Goal: Use online tool/utility: Utilize a website feature to perform a specific function

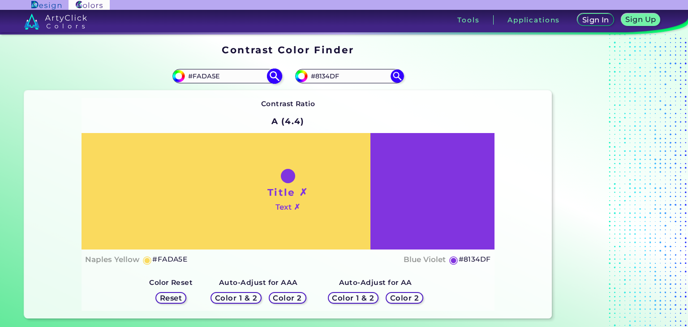
click at [219, 74] on input "#FADA5E" at bounding box center [226, 76] width 83 height 12
paste input "29AB87"
type input "#29AB87"
click at [272, 75] on img at bounding box center [275, 77] width 16 height 16
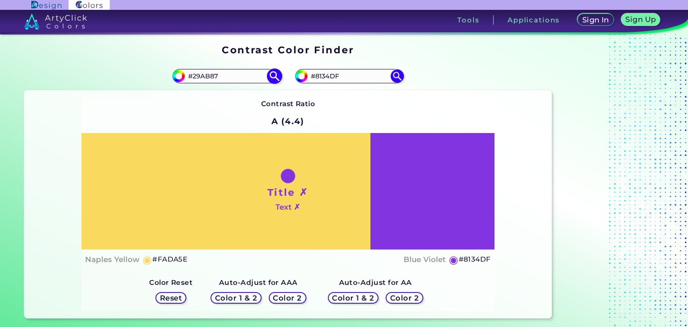
type input "#29ab87"
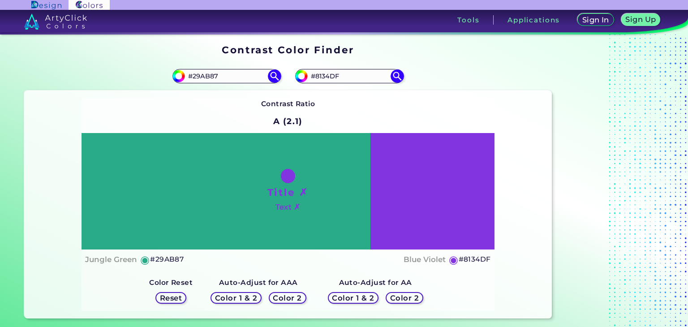
click at [411, 299] on h5 "Color 2" at bounding box center [405, 298] width 26 height 7
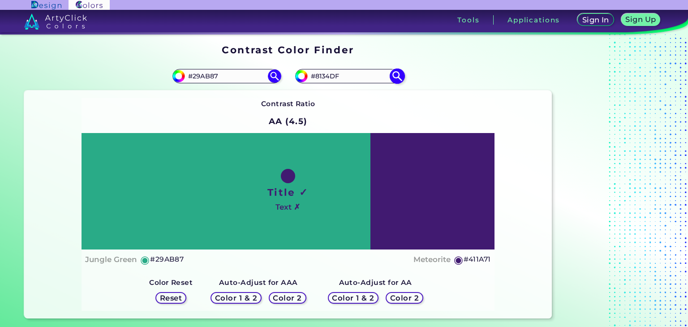
click at [300, 80] on input "#8134df" at bounding box center [300, 74] width 11 height 11
type input "#6634a2"
type input "#6634A2"
type input "#6633a3"
type input "#6633A3"
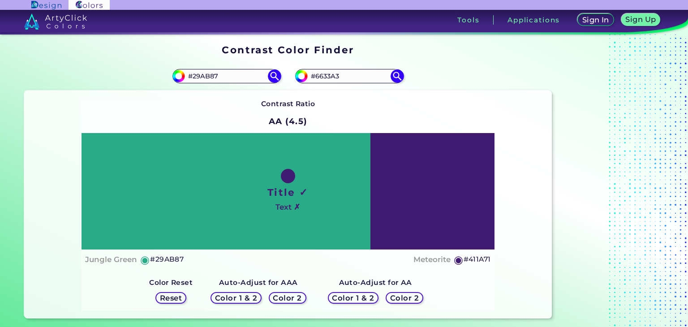
type input "#6331a0"
type input "#6331A0"
type input "#6330a1"
type input "#6330A1"
type input "#602f9d"
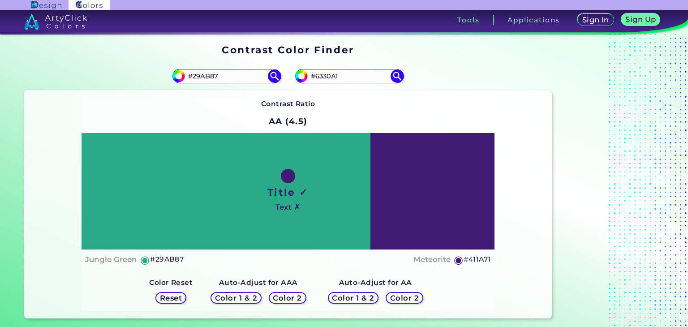
type input "#602F9D"
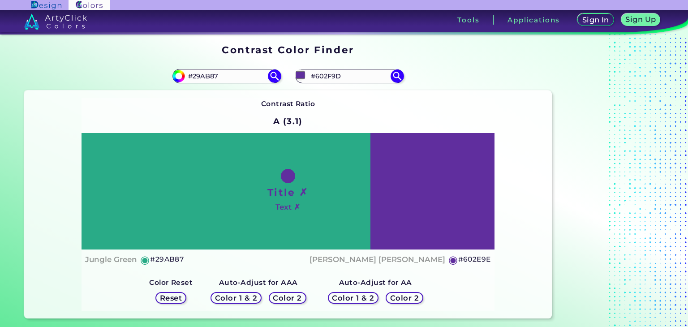
type input "#602e9e"
type input "#602E9E"
type input "#5e2c9b"
type input "#5E2C9B"
type input "#5e2b9c"
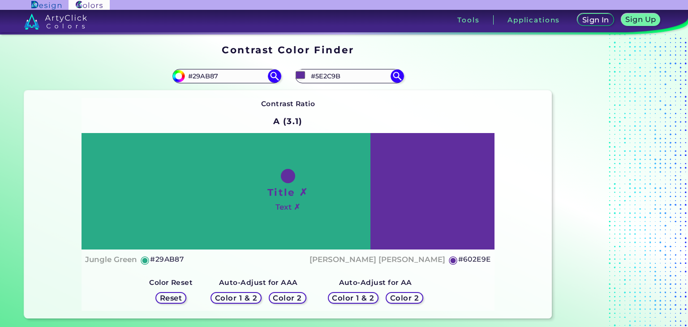
type input "#5E2B9C"
type input "#5b2a98"
type input "#5B2A98"
type input "#592994"
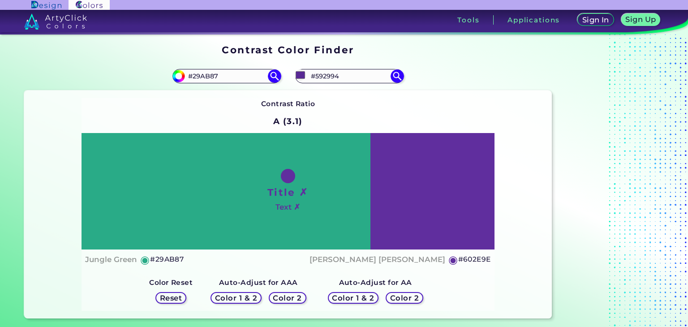
type input "#572790"
type input "#54268c"
type input "#54268C"
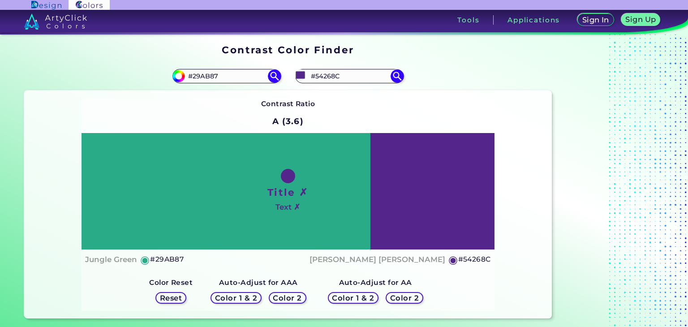
type input "#54278b"
type input "#54278B"
type input "#522687"
type input "#4f2583"
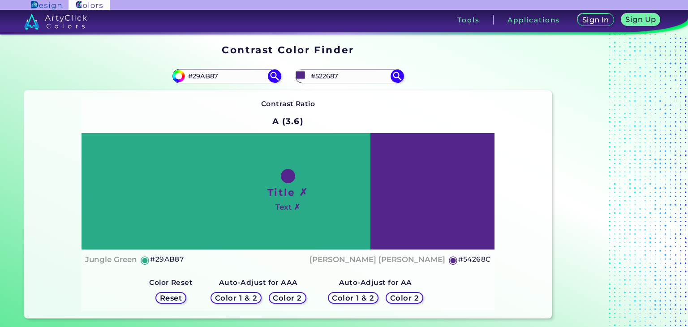
type input "#4F2583"
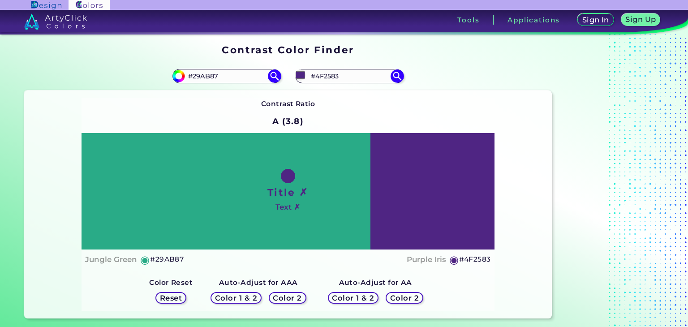
type input "#502682"
type input "#522886"
type input "#552a89"
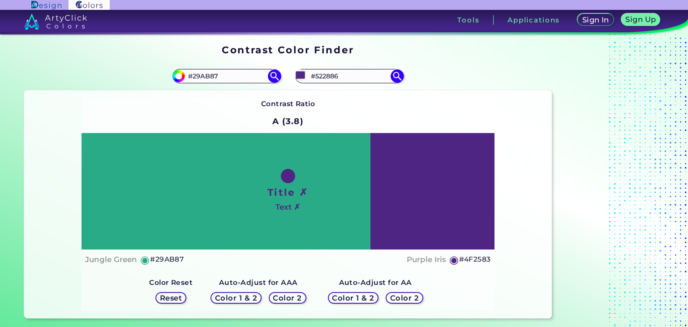
type input "#552A89"
type input "#572c8c"
type input "#572C8C"
type input "#5a2e8e"
type input "#5A2E8E"
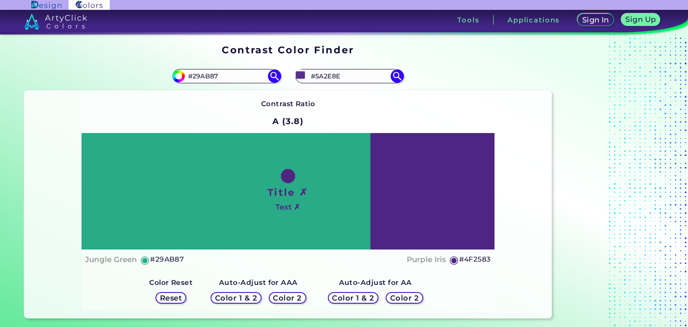
type input "#5c3091"
type input "#5C3091"
type input "#5c2f92"
type input "#5C2F92"
type input "#5e3196"
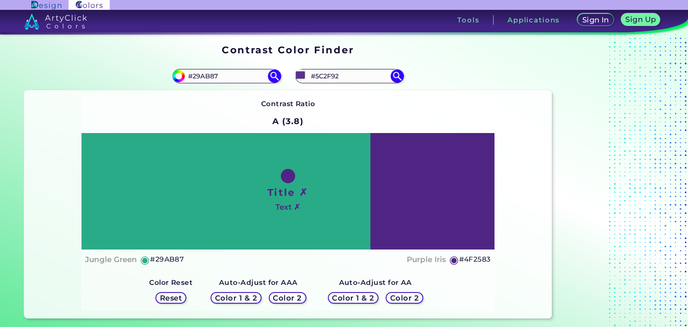
type input "#5E3196"
type input "#5e3295"
type input "#5E3295"
type input "#613399"
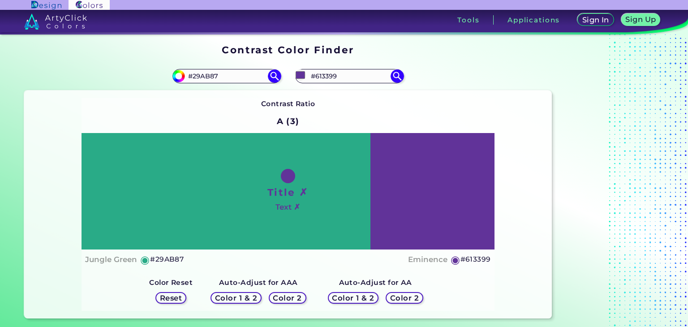
type input "#613498"
type input "#63359c"
type input "#63359C"
type input "#64369b"
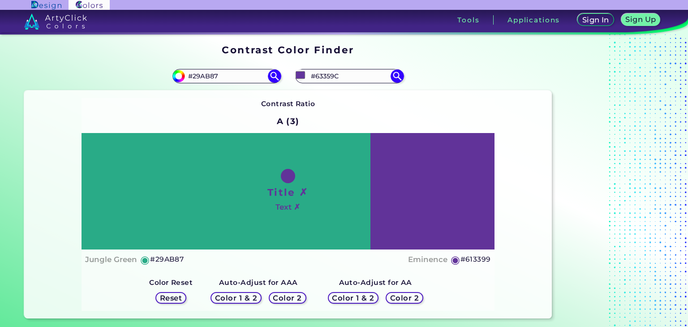
type input "#64369B"
type input "#63359c"
type input "#63359C"
type input "#613399"
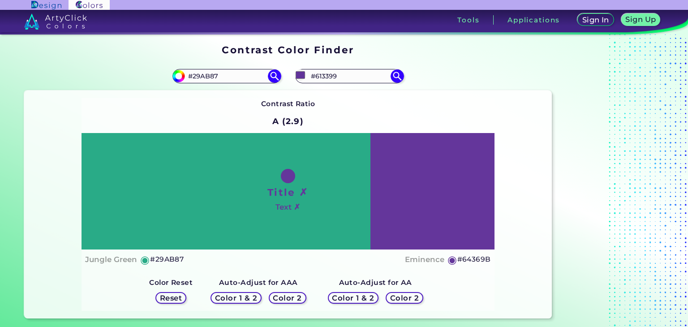
type input "#61329a"
type input "#61329A"
type input "#61319b"
type input "#61319B"
type input "#61309c"
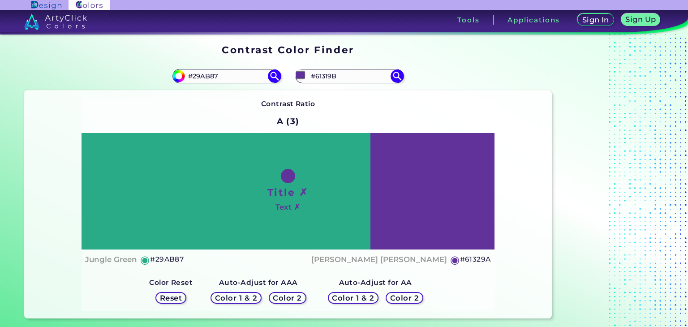
type input "#61309C"
type input "#5e2f98"
type input "#5E2F98"
type input "#5e2e99"
type input "#5E2E99"
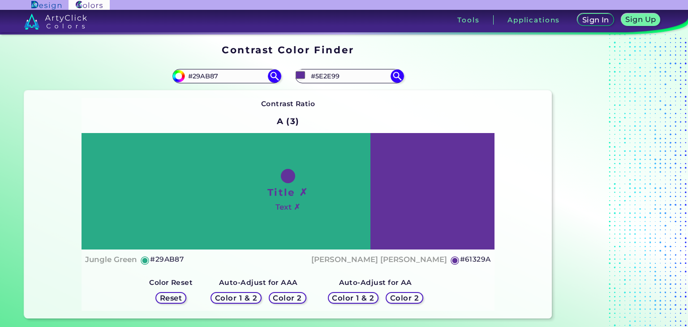
type input "#602e9e"
type input "#602E9E"
type input "#602d9f"
type input "#602D9F"
type input "#632da4"
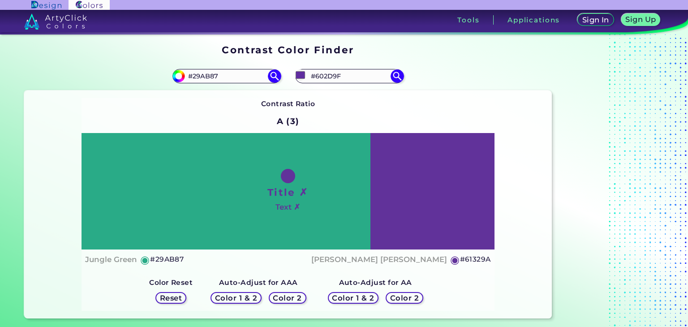
type input "#632DA4"
type input "#602ca0"
type input "#602CA0"
type input "#632da4"
type input "#632DA4"
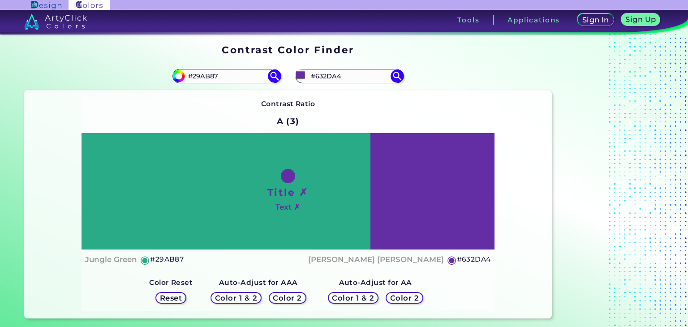
type input "#652ea8"
type input "#652EA8"
click at [396, 80] on img at bounding box center [397, 77] width 16 height 16
click at [395, 75] on img at bounding box center [397, 77] width 16 height 16
click at [395, 81] on img at bounding box center [397, 77] width 16 height 16
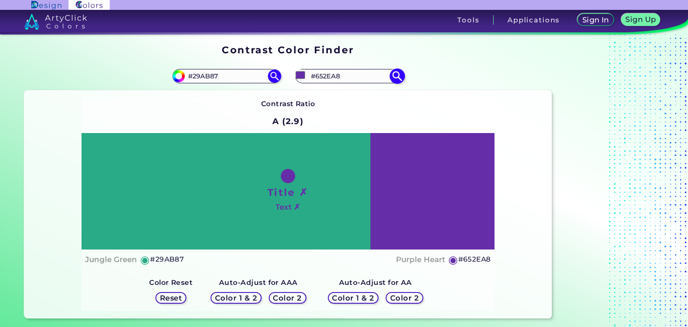
click at [296, 76] on input "#652ea8" at bounding box center [300, 74] width 11 height 11
type input "#6f5f81"
type input "#6F5F81"
type input "#6c5d7e"
type input "#6C5D7E"
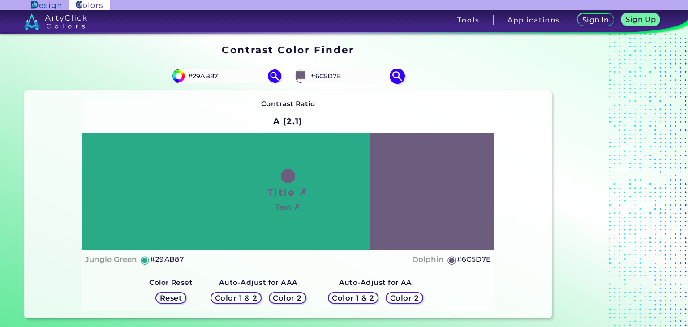
type input "#695a7c"
type input "#695A7C"
type input "#69597d"
type input "#69597D"
type input "#67577a"
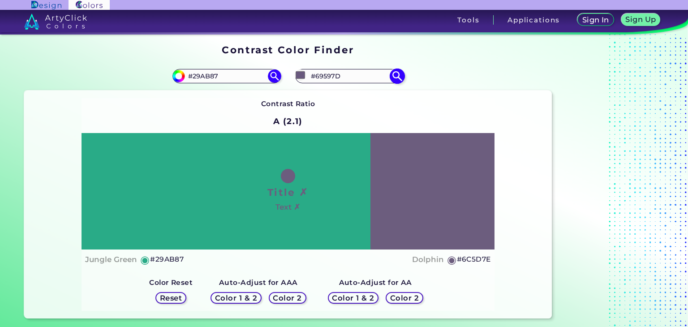
type input "#67577A"
type input "#645478"
type input "#625275"
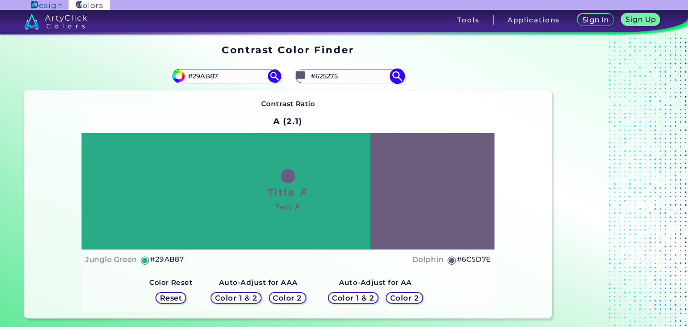
type input "#625176"
type input "#5f4e73"
type input "#5F4E73"
type input "#5f4e74"
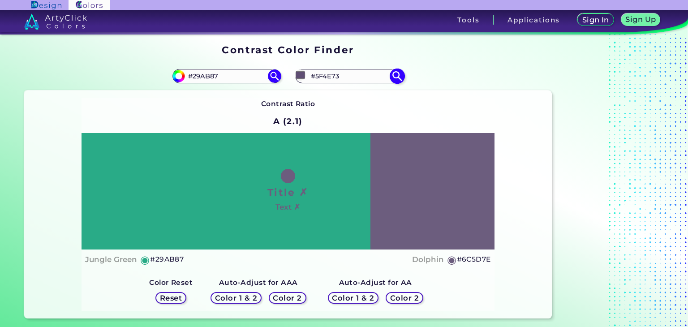
type input "#5F4E74"
type input "#5c4b71"
type input "#5C4B71"
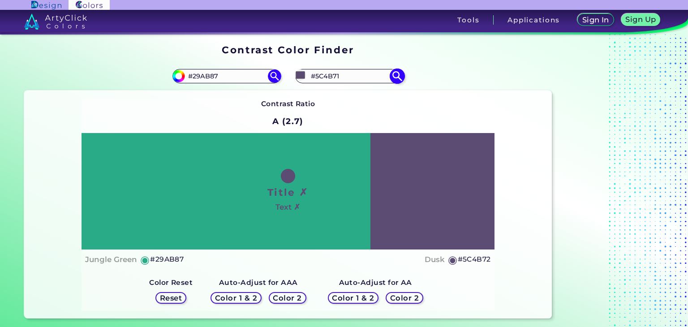
type input "#5c4b72"
type input "#5C4B72"
type input "#5c4a73"
type input "#5C4A73"
type input "#5a4870"
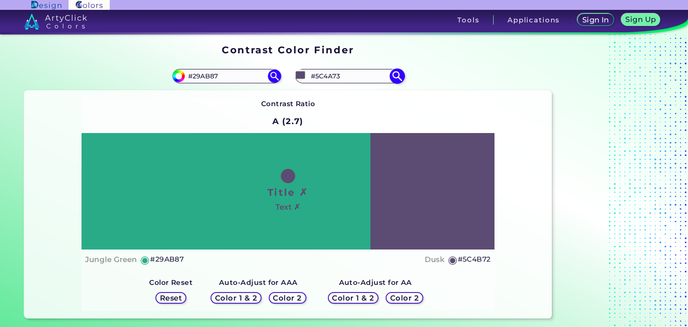
type input "#5A4870"
type input "#5a4771"
type input "#5A4771"
type input "#5c4875"
type input "#5C4875"
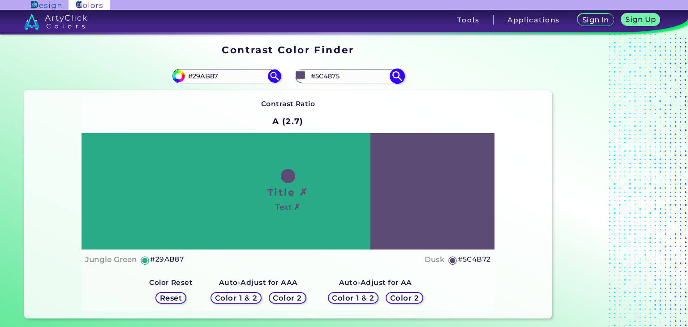
type input "#5c4677"
type input "#5C4677"
type input "#61497e"
type input "#61497E"
type input "#654988"
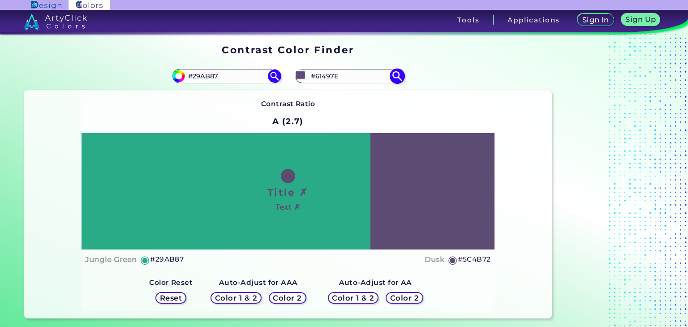
type input "#654988"
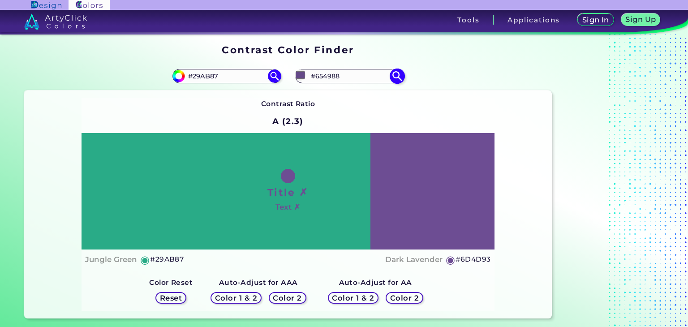
type input "#72519a"
type input "#72519A"
type input "#7e5aaa"
type input "#7E5AAA"
type input "#9069bf"
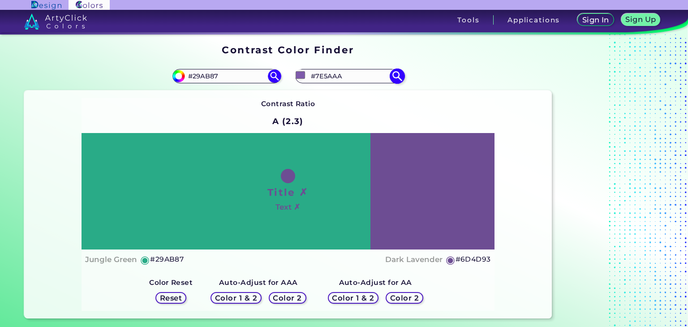
type input "#9069BF"
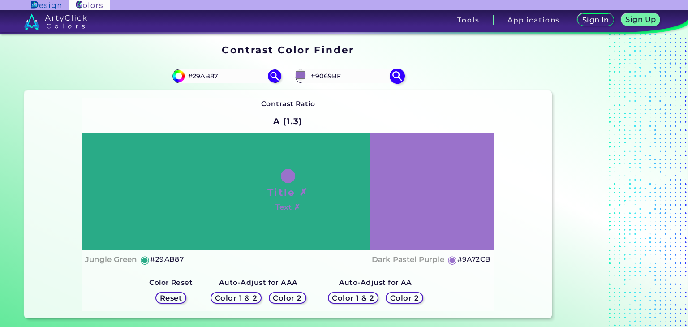
type input "#a67bdb"
type input "#A67BDB"
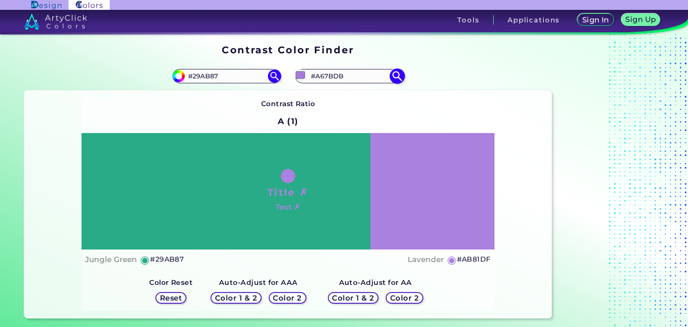
type input "#ab81df"
type input "#AB81DF"
type input "#a97dde"
type input "#A97DDE"
type input "#a97cde"
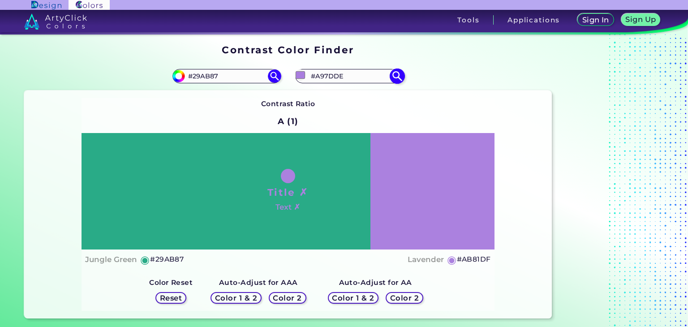
type input "#A97CDE"
type input "#a679dc"
type input "#A679DC"
type input "#a376db"
type input "#A376DB"
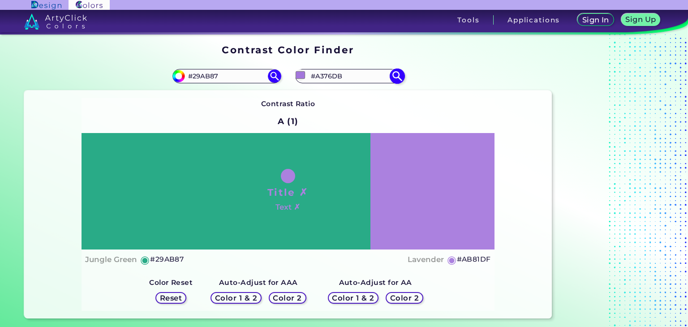
type input "#9e72d5"
type input "#9E72D5"
type input "#996dd0"
type input "#996DD0"
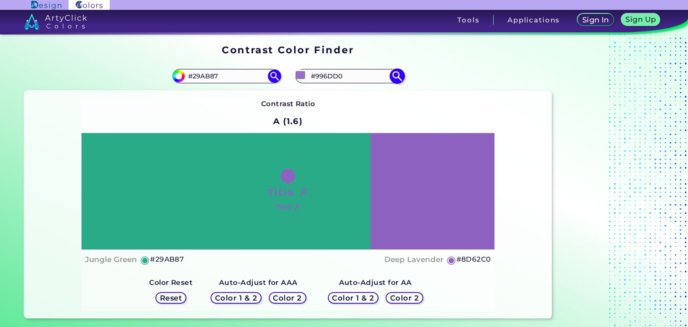
type input "#8d62c0"
type input "#8D62C0"
type input "#855cb7"
type input "#855CB7"
type input "#7952a7"
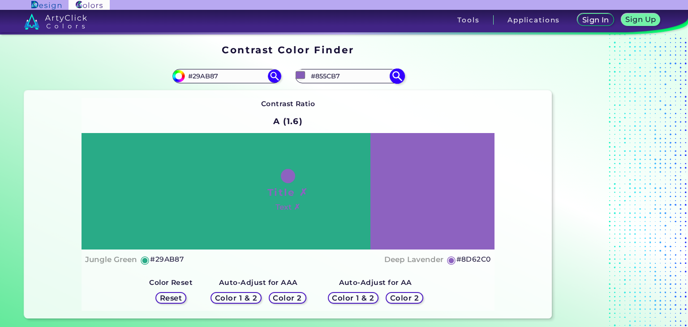
type input "#7952A7"
type input "#6f4b9b"
type input "#6F4B9B"
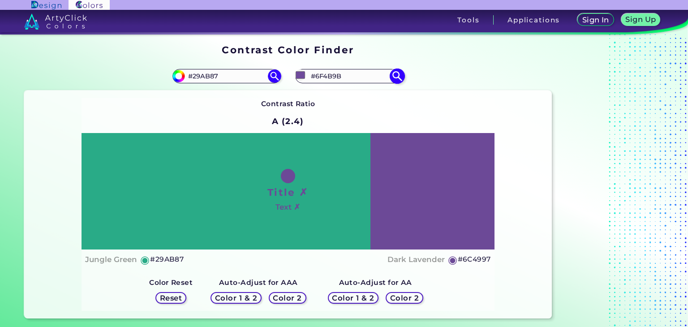
type input "#674691"
type input "#65448d"
type input "#65448D"
type input "#62428a"
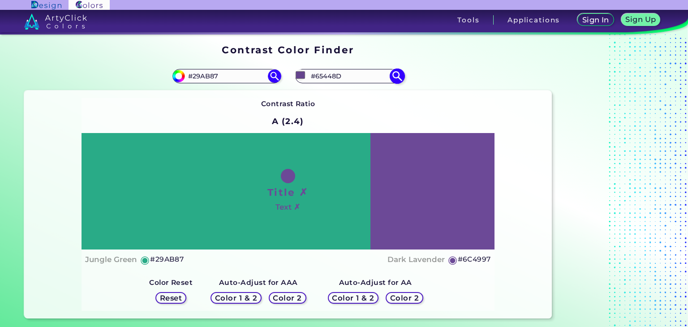
type input "#62428A"
type input "#62418b"
type input "#62418B"
type input "#604087"
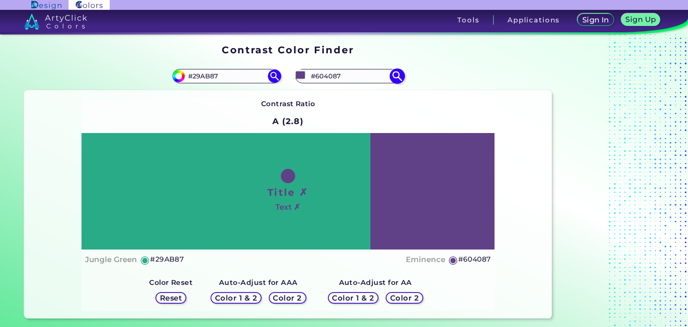
type input "#603f88"
type input "#603F88"
type input "#5d3d85"
type input "#5D3D85"
type input "#5b3b81"
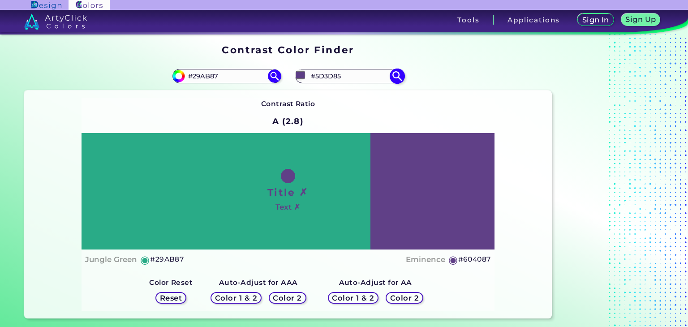
type input "#5B3B81"
type input "#5b3a83"
type input "#5B3A83"
type input "#5b3984"
type input "#5B3984"
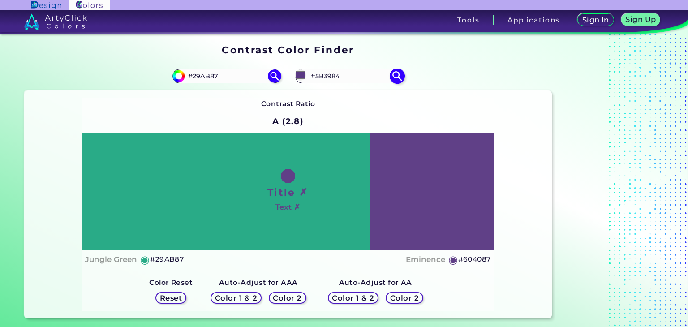
type input "#583781"
type input "#56357e"
type input "#56357E"
type input "#56347f"
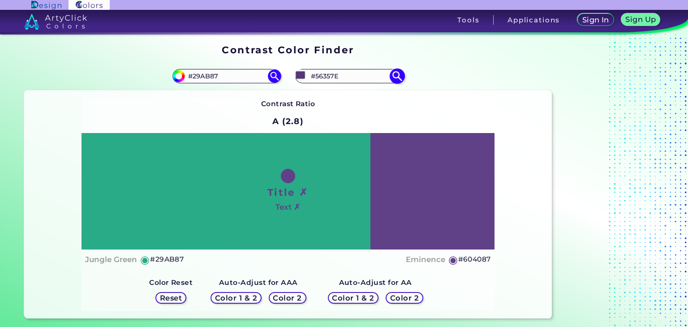
type input "#56347F"
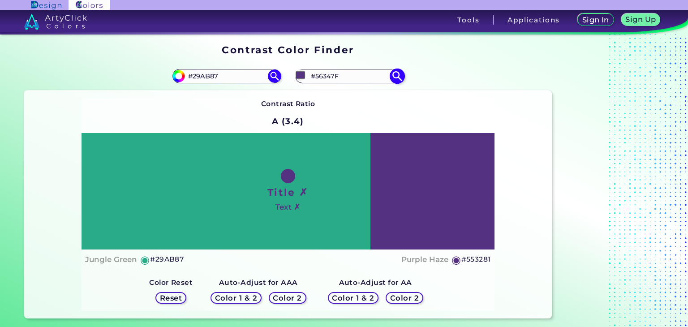
type input "#553281"
type input "#53307e"
type input "#53307E"
type input "#532e7f"
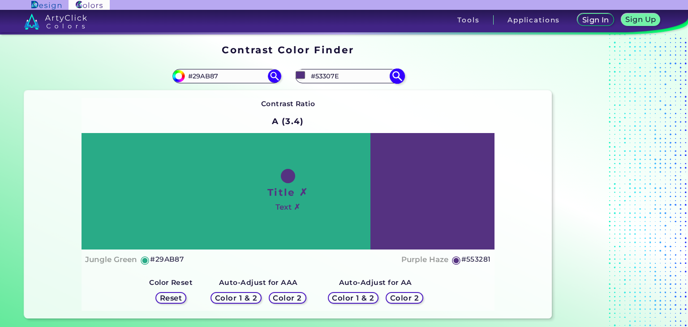
type input "#532E7F"
type input "#522c81"
type input "#522C81"
type input "#502a7e"
type input "#502A7E"
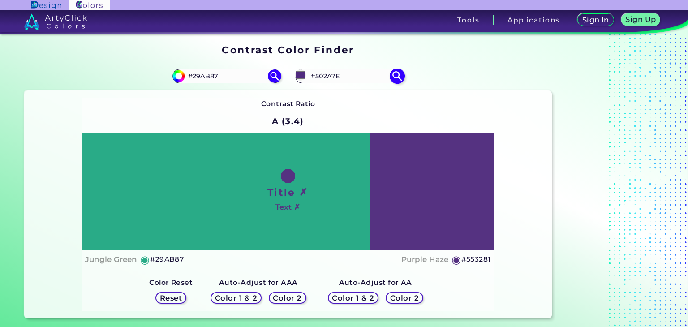
type input "#50297f"
type input "#50297F"
type input "#502880"
type input "#502881"
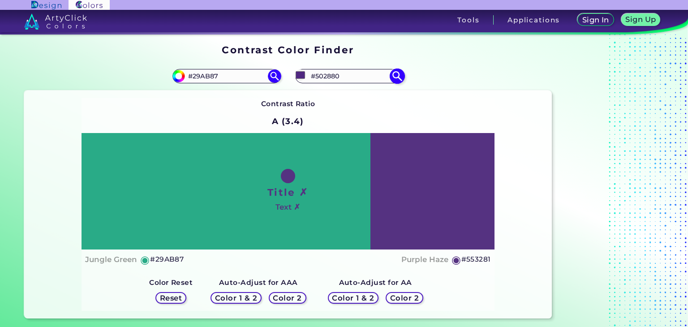
type input "#502881"
type input "#4d257e"
type input "#4D257E"
type input "#4d247f"
type input "#4D247F"
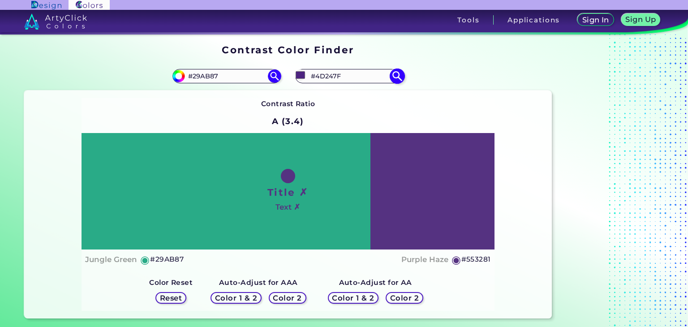
type input "#4d2380"
type input "#4D2380"
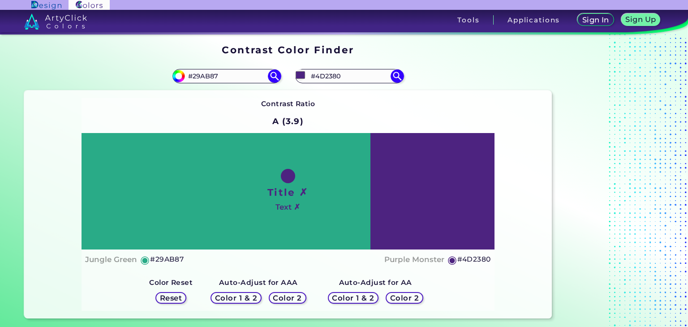
click at [430, 114] on div "Contrast Ratio A (3.9) Title ✗ Text ✗ Jungle Green ◉ #29AB87 ◉" at bounding box center [288, 204] width 413 height 213
click at [368, 77] on input "#4D2380" at bounding box center [349, 76] width 83 height 12
click at [173, 260] on h5 "#29AB87" at bounding box center [167, 260] width 34 height 12
click at [165, 262] on h5 "#29AB87" at bounding box center [167, 260] width 34 height 12
